Goal: Book appointment/travel/reservation

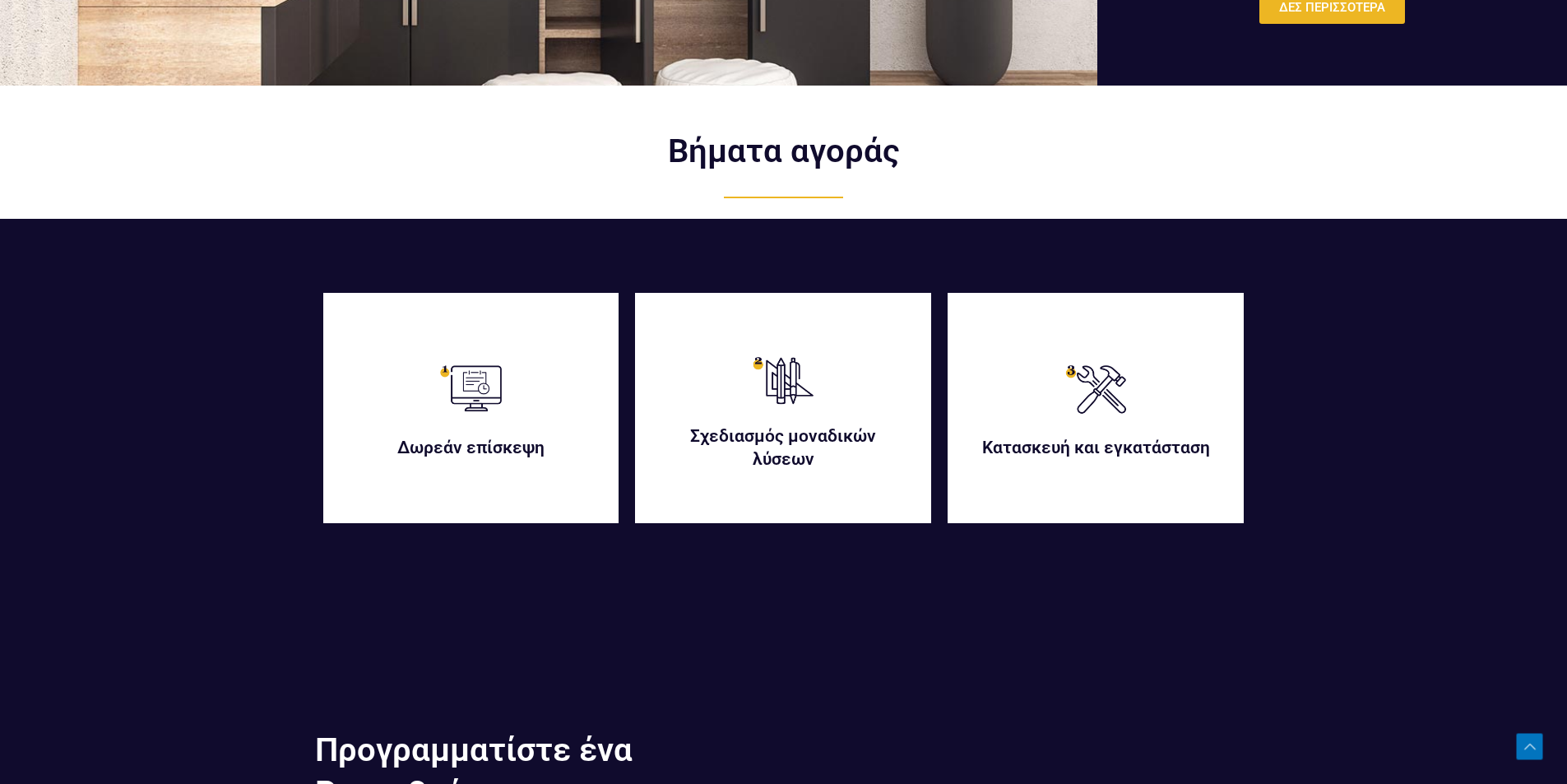
scroll to position [4028, 0]
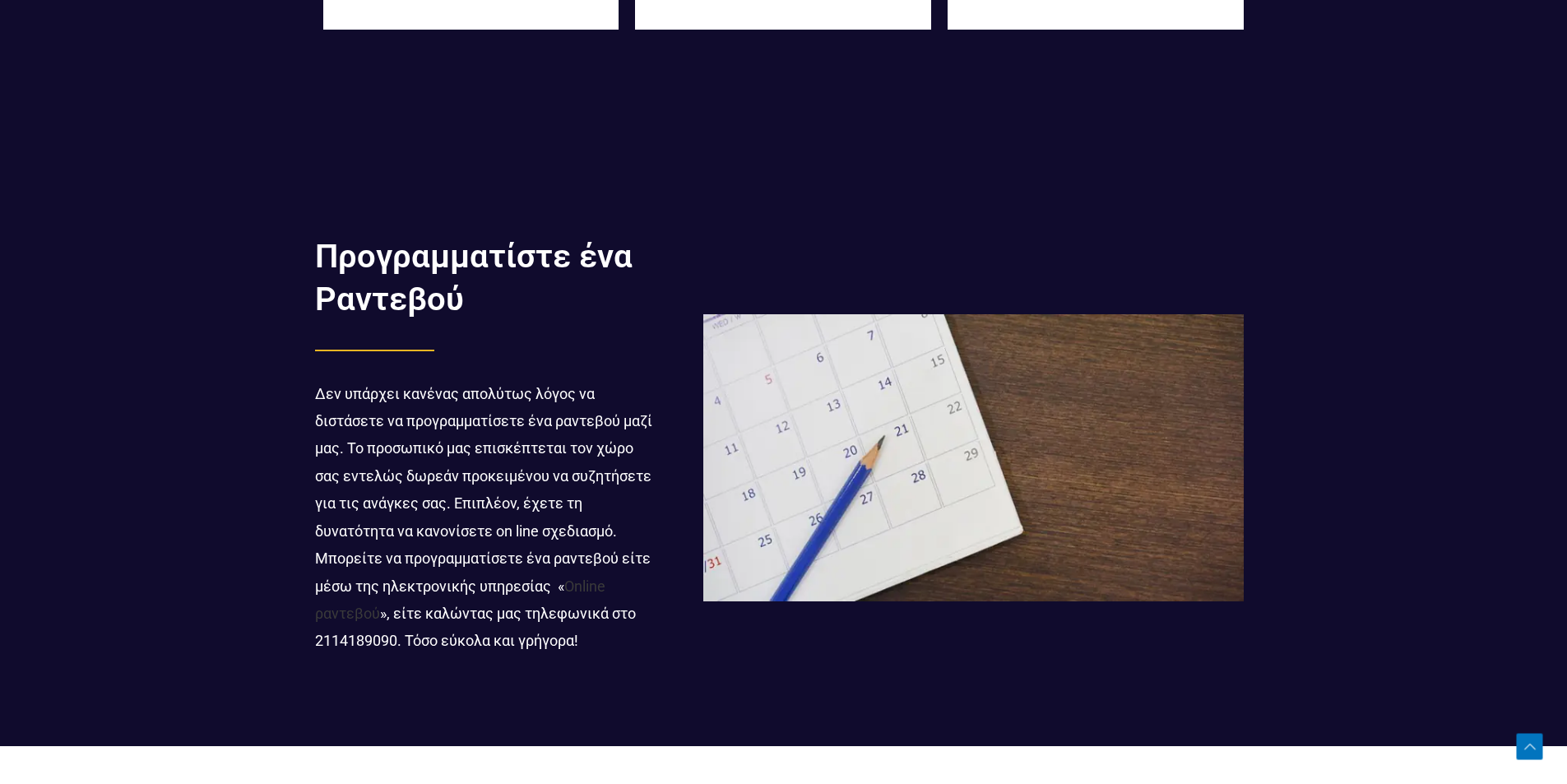
click at [601, 589] on link "Online ραντεβού" at bounding box center [460, 599] width 290 height 45
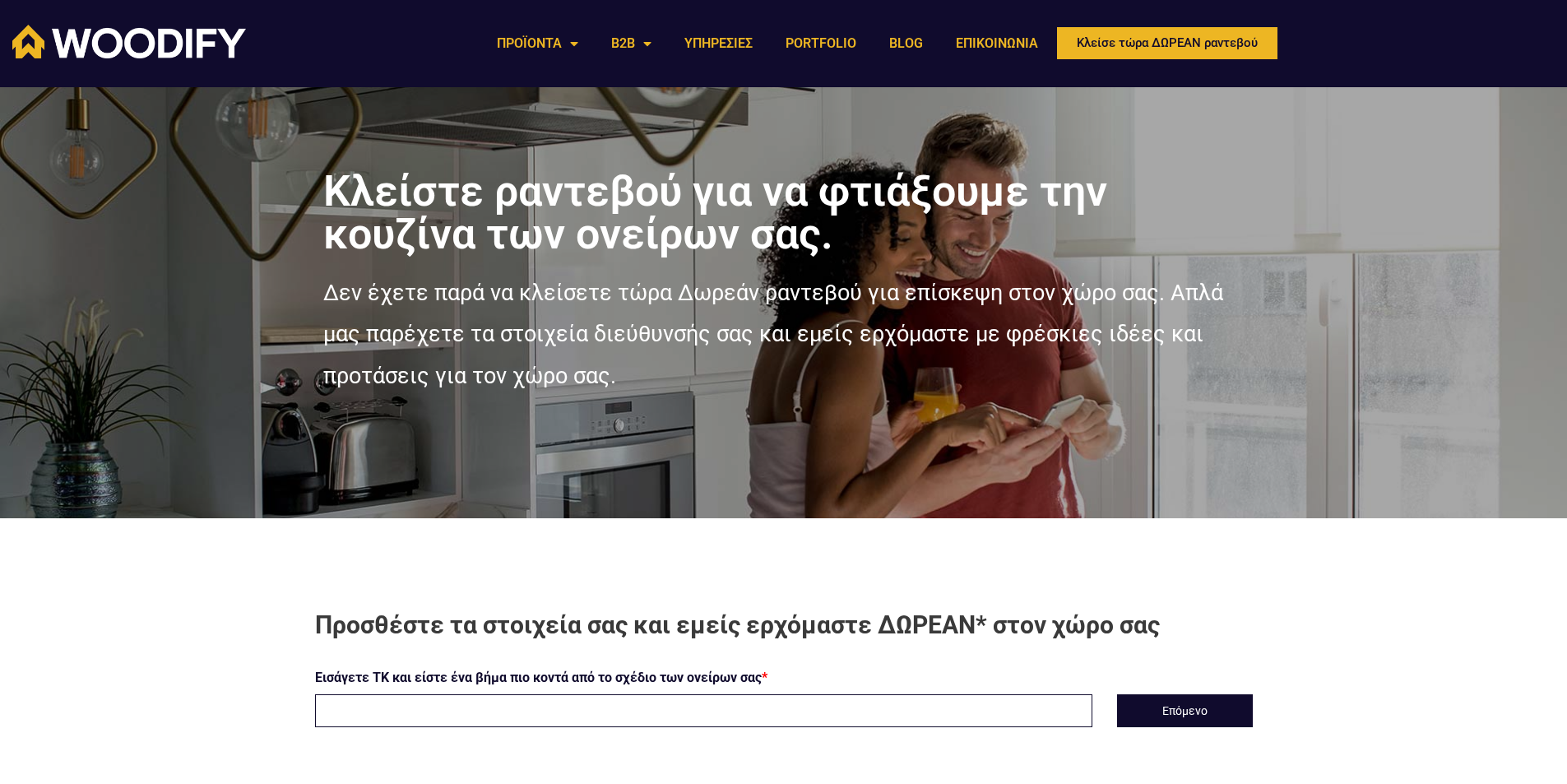
scroll to position [247, 0]
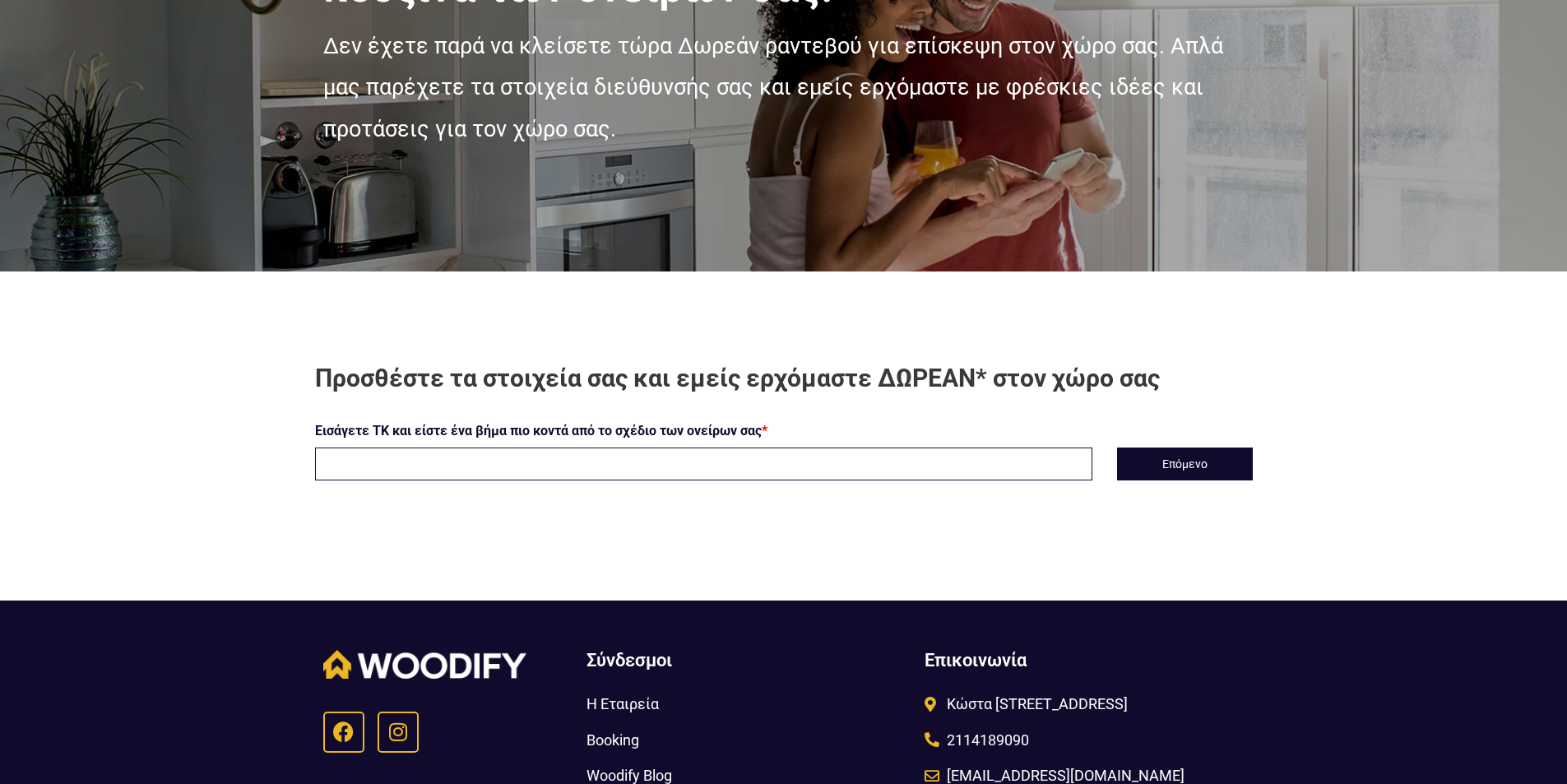
click at [514, 456] on input "text" at bounding box center [703, 464] width 777 height 33
click at [1170, 467] on button "Επόμενο" at bounding box center [1185, 464] width 136 height 33
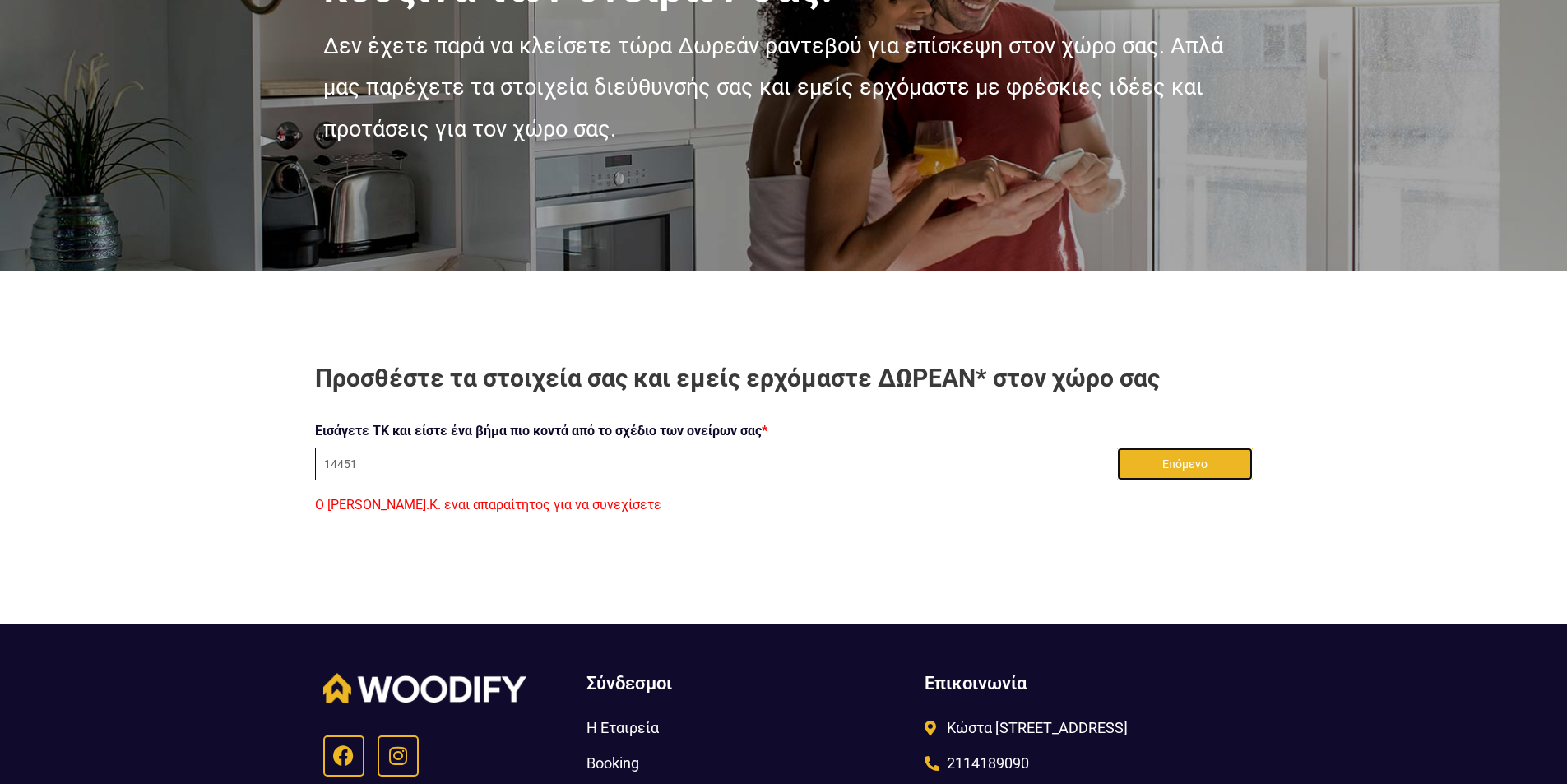
click at [1200, 466] on button "Επόμενο" at bounding box center [1185, 464] width 136 height 33
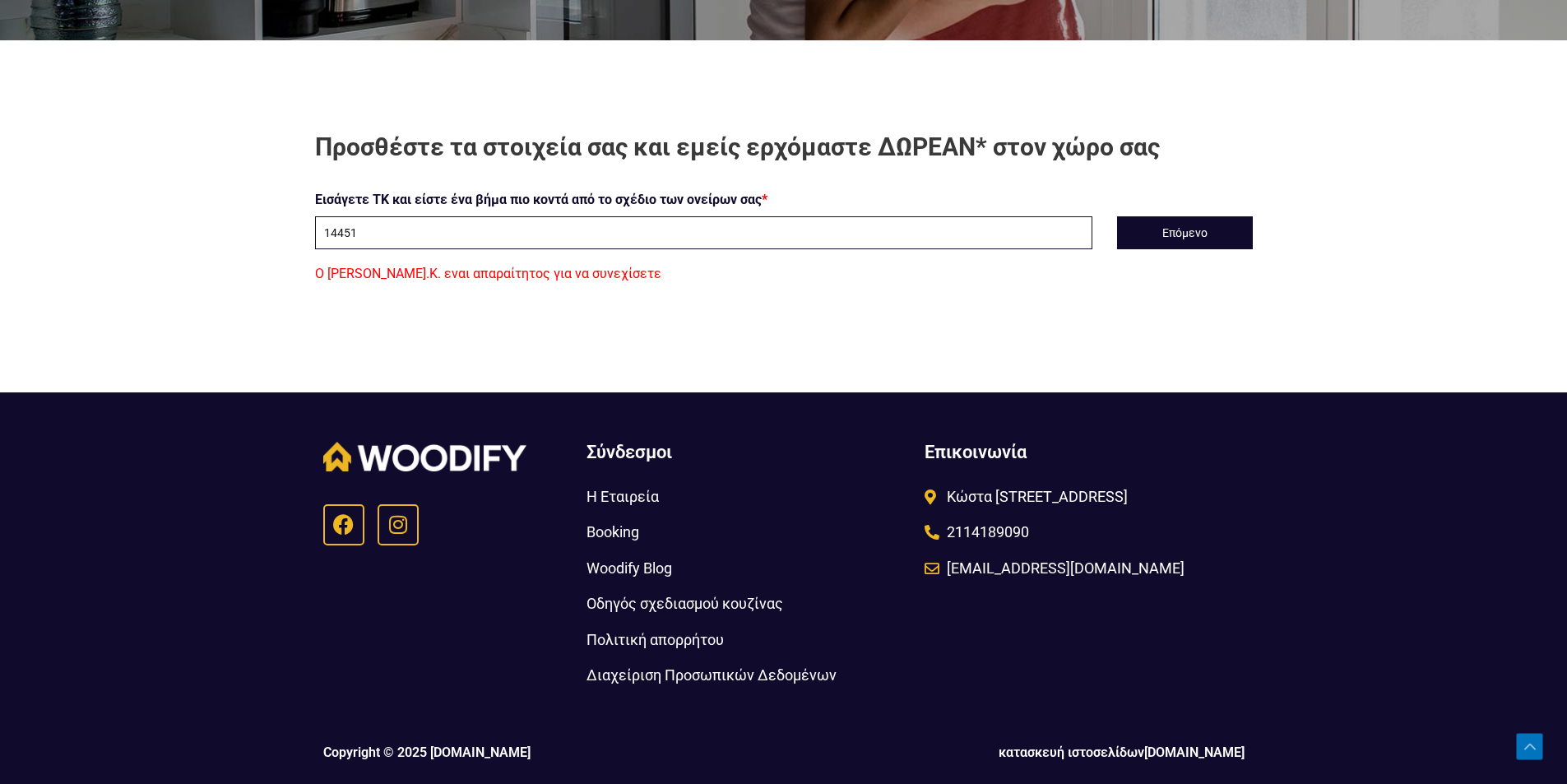
click at [390, 230] on input "14451" at bounding box center [703, 232] width 777 height 33
type input "1"
click at [1188, 228] on button "Επόμενο" at bounding box center [1185, 232] width 136 height 33
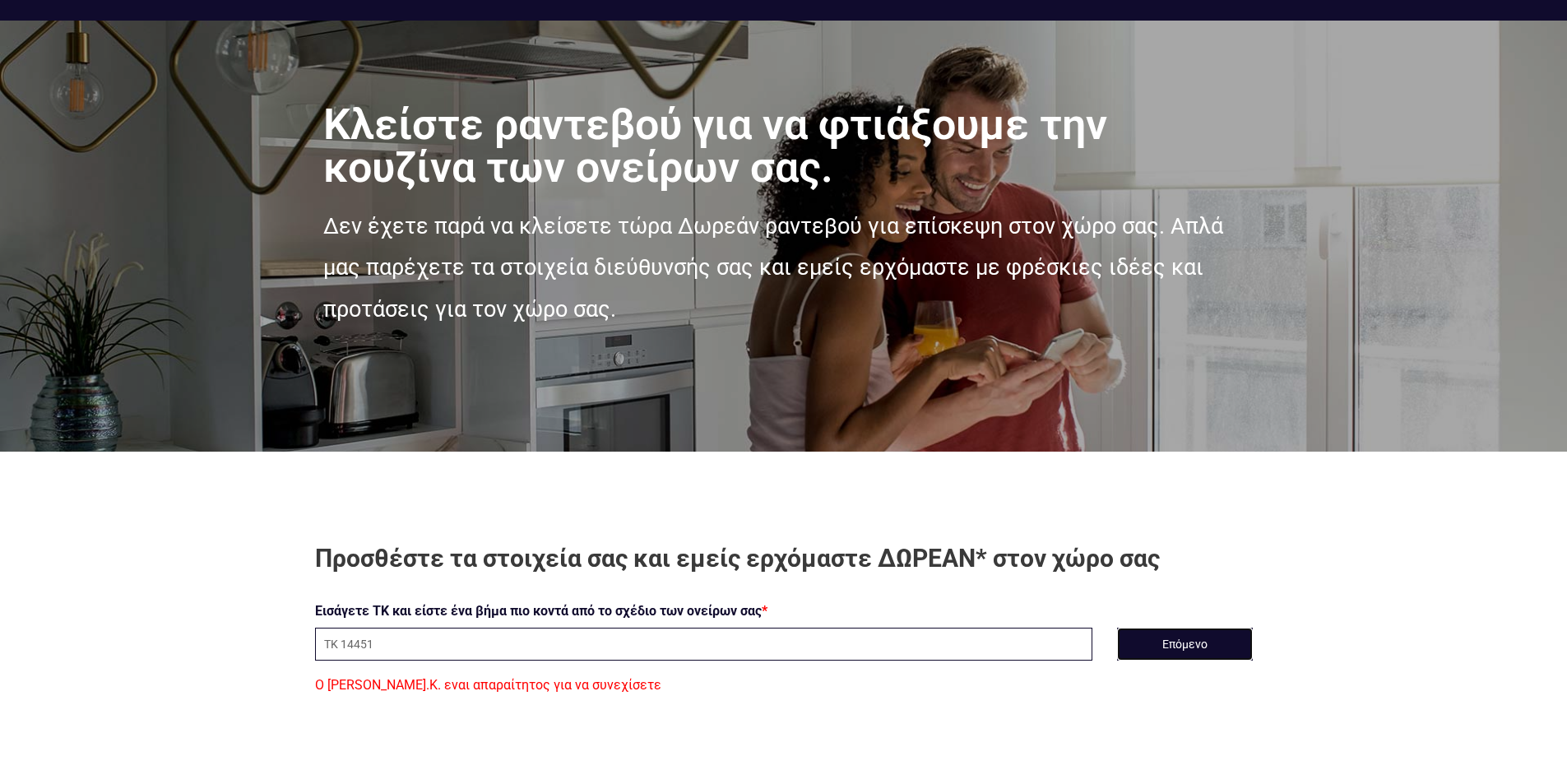
scroll to position [396, 0]
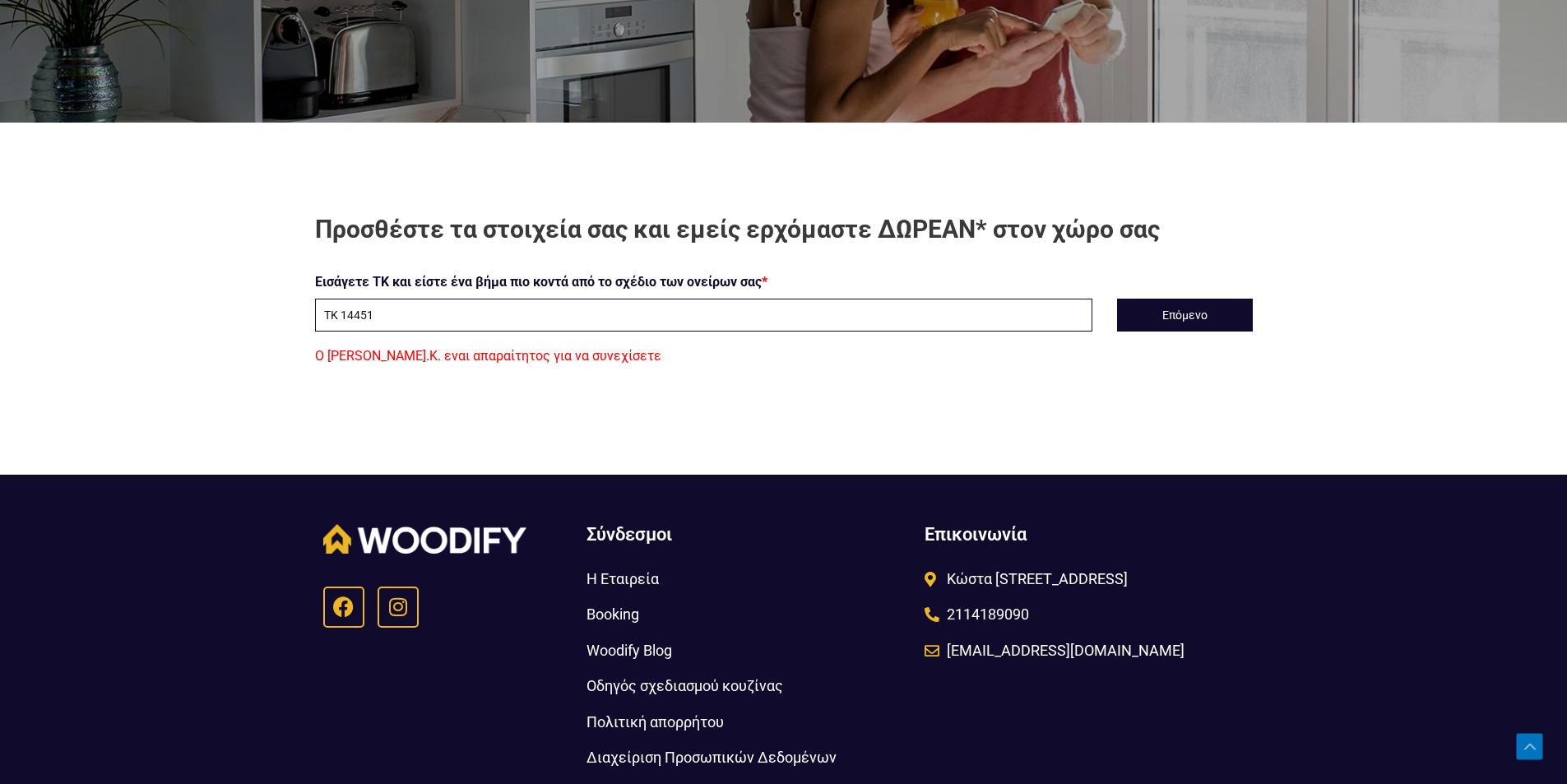
drag, startPoint x: 458, startPoint y: 320, endPoint x: 291, endPoint y: 335, distance: 167.7
click at [291, 335] on div "Προσθέστε τα στοιχεία σας και εμείς ερχόμαστε ΔΩΡΕΑΝ* στον χώρο σας Εισάγετε ΤΚ…" at bounding box center [784, 291] width 1036 height 155
type input "ΔΕΡΒΕΝΙΩΝ 31 ΜΕΤΑΜΟΡΦΩΣΗ ΤΚ14451"
click at [1178, 321] on button "Επόμενο" at bounding box center [1185, 315] width 136 height 33
click at [1173, 320] on button "Επόμενο" at bounding box center [1185, 315] width 136 height 33
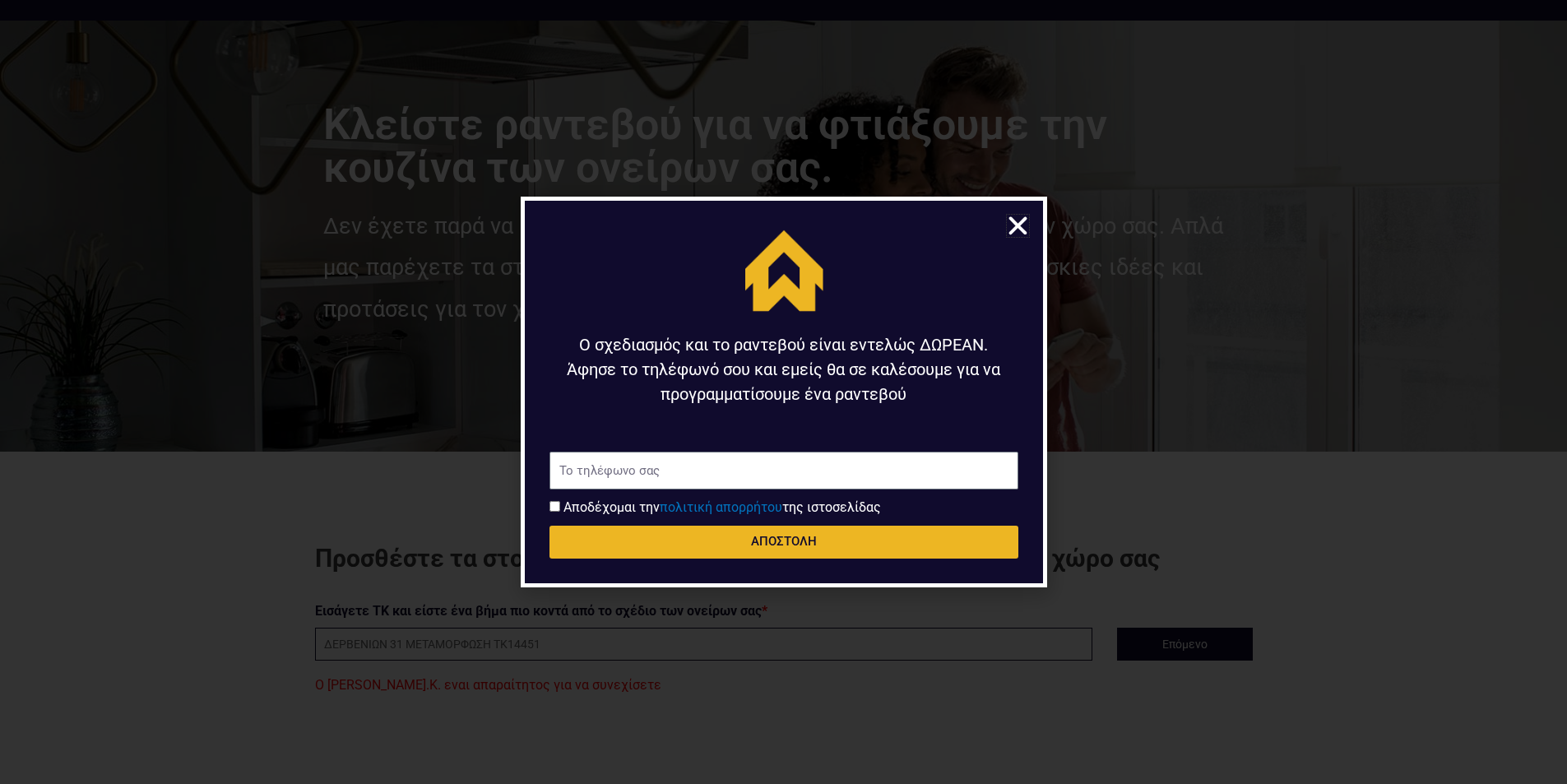
scroll to position [478, 0]
